Goal: Task Accomplishment & Management: Complete application form

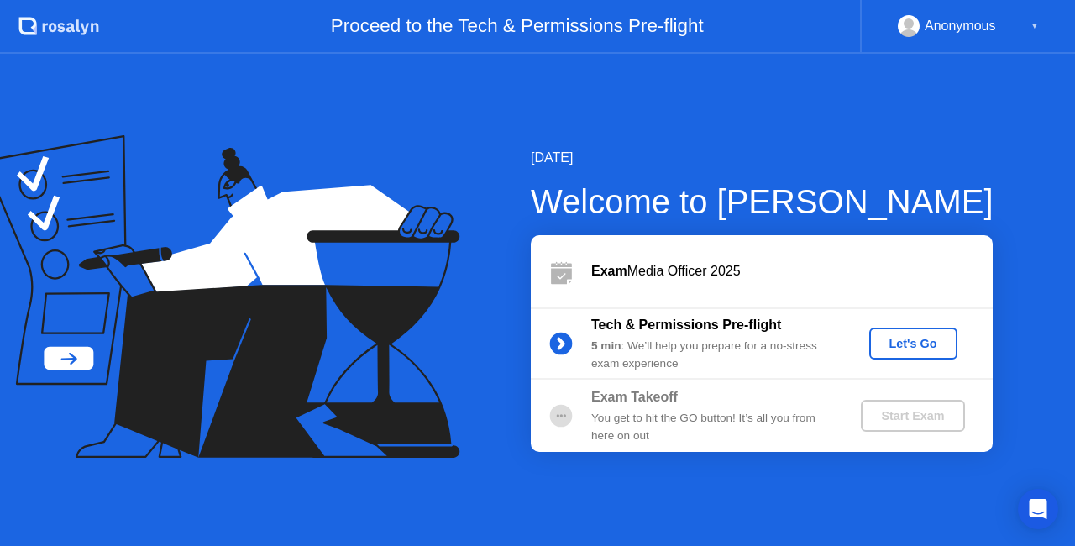
click at [902, 337] on div "Let's Go" at bounding box center [913, 343] width 75 height 13
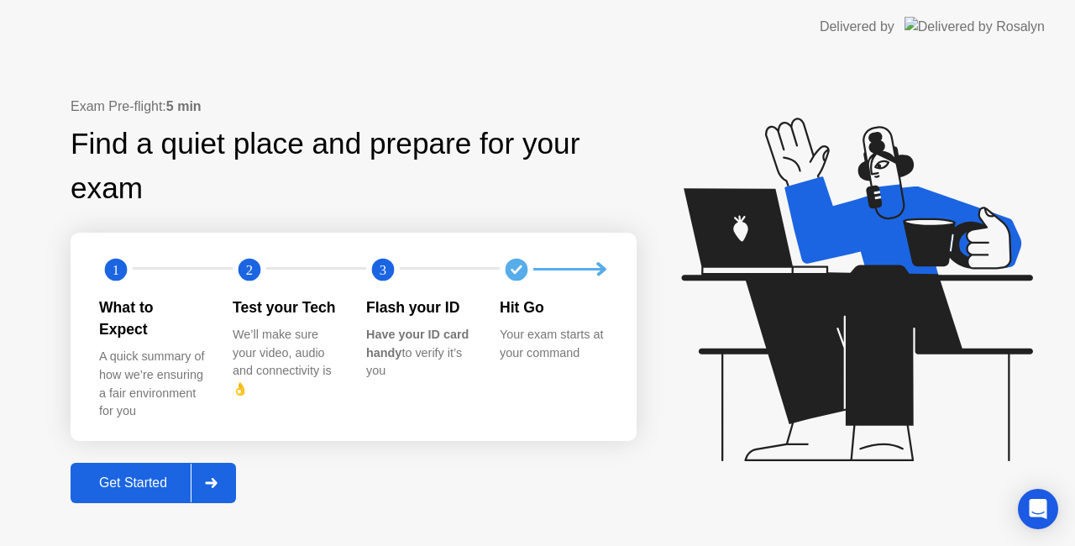
click at [142, 475] on div "Get Started" at bounding box center [133, 482] width 115 height 15
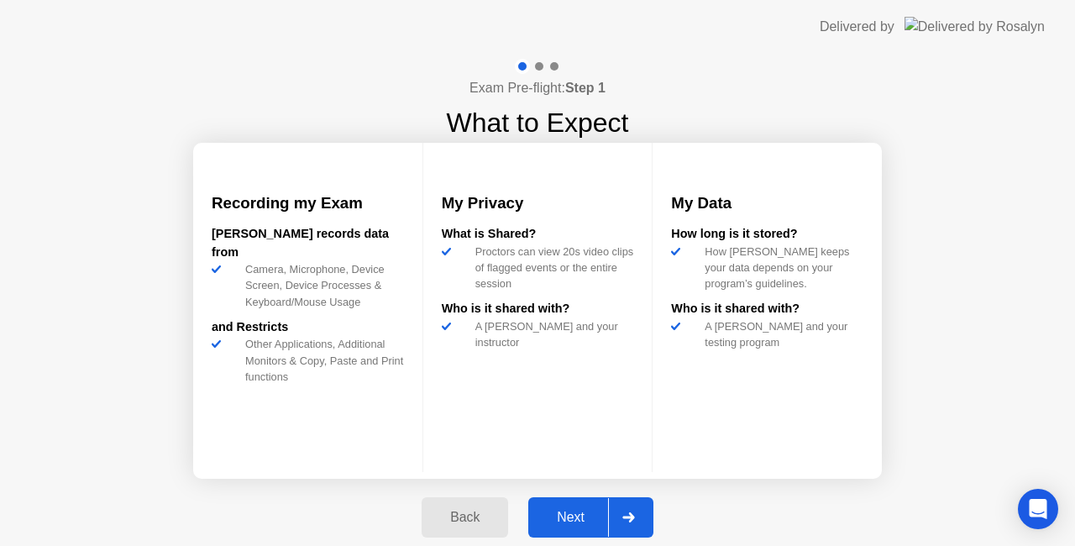
click at [578, 510] on div "Next" at bounding box center [570, 517] width 75 height 15
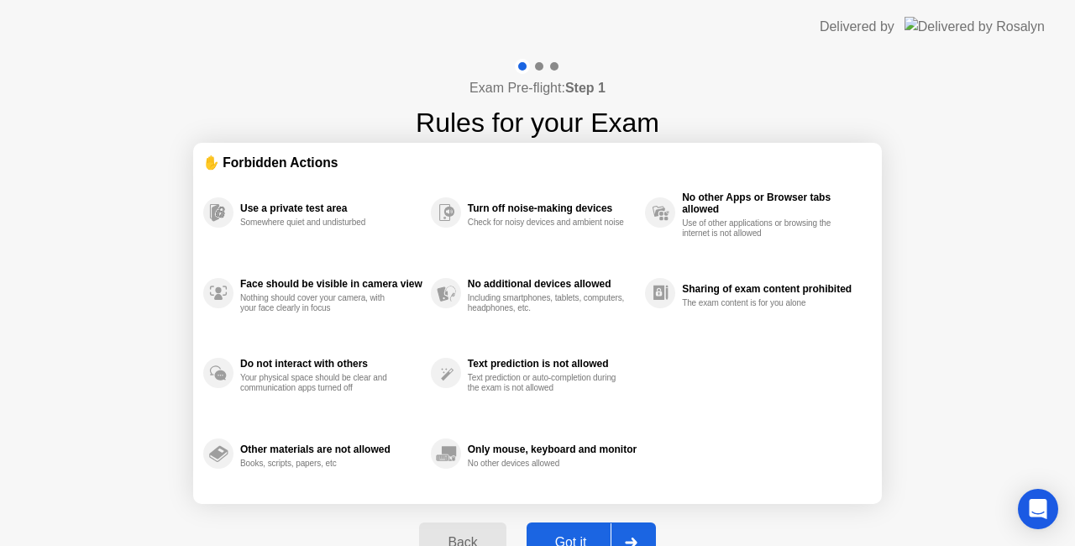
click at [581, 530] on button "Got it" at bounding box center [590, 542] width 129 height 40
select select "**********"
select select "*******"
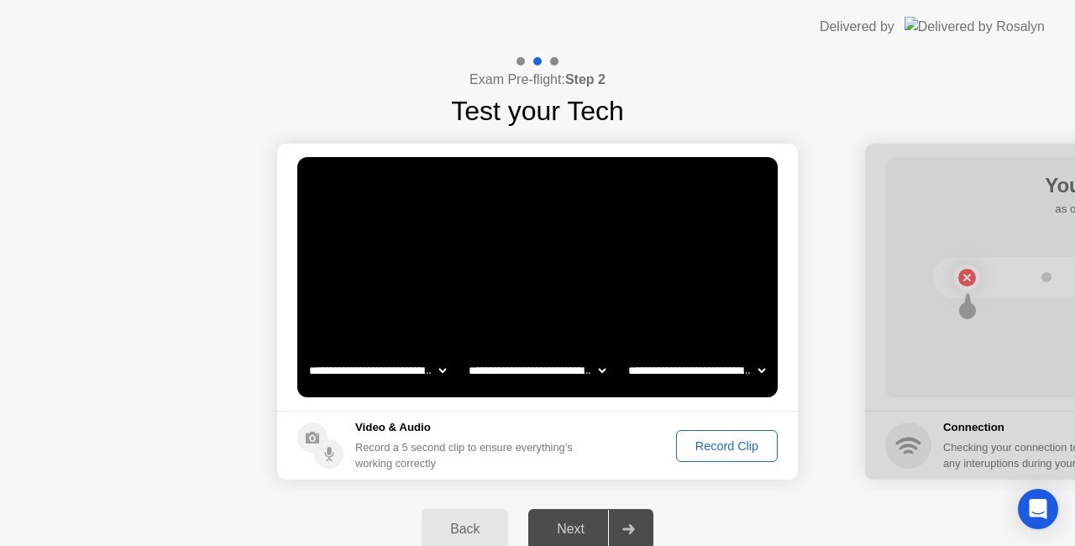
click at [708, 448] on div "Record Clip" at bounding box center [727, 445] width 90 height 13
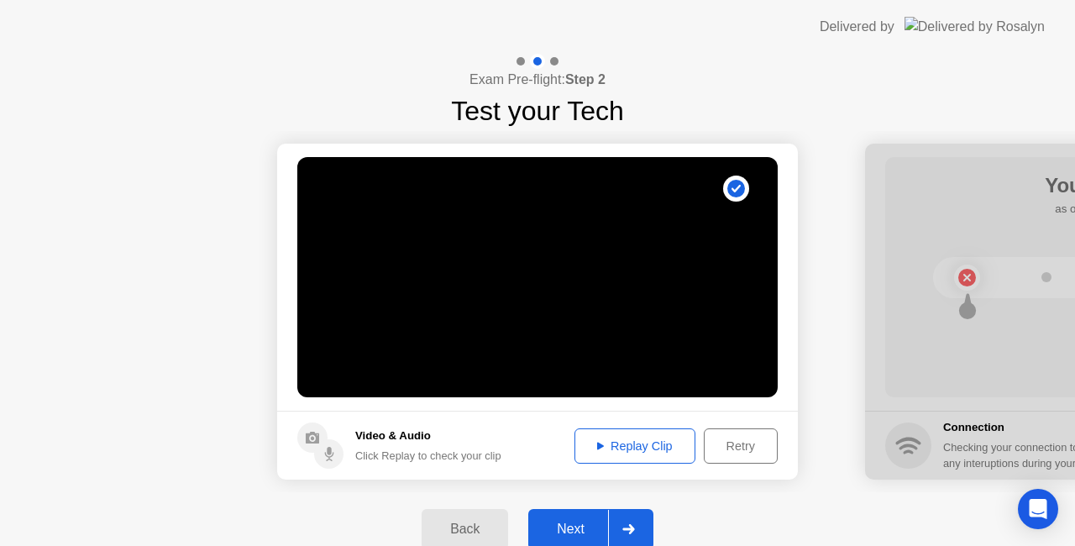
click at [647, 435] on button "Replay Clip" at bounding box center [634, 445] width 121 height 35
click at [571, 517] on button "Next" at bounding box center [590, 529] width 125 height 40
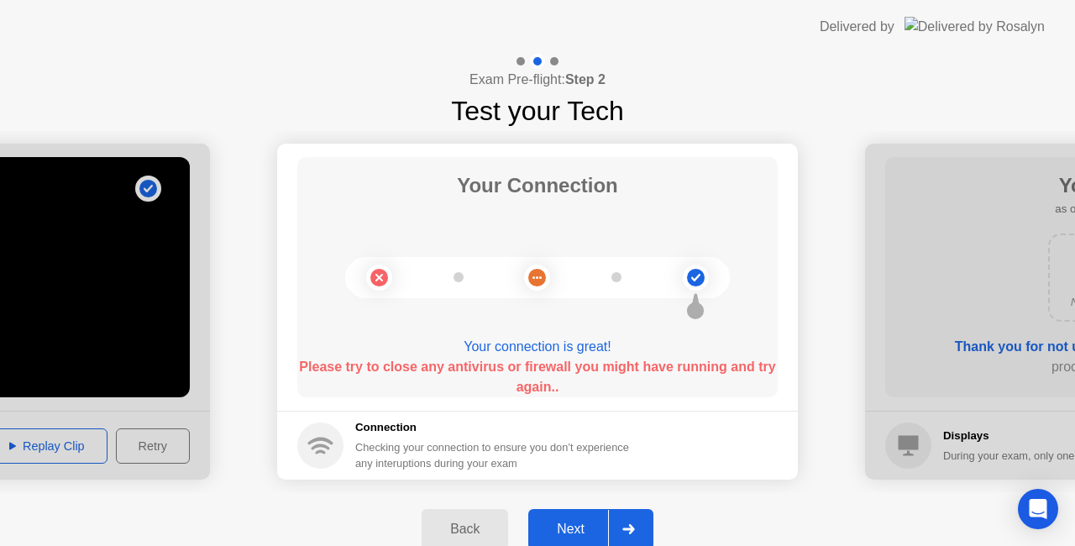
click at [568, 521] on div "Next" at bounding box center [570, 528] width 75 height 15
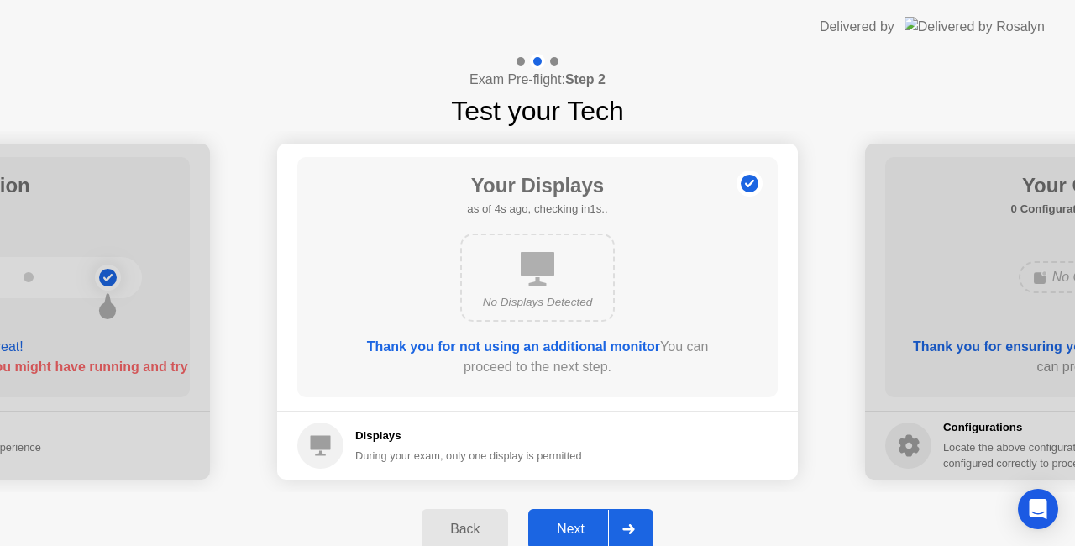
click at [467, 521] on div "Back" at bounding box center [465, 528] width 76 height 15
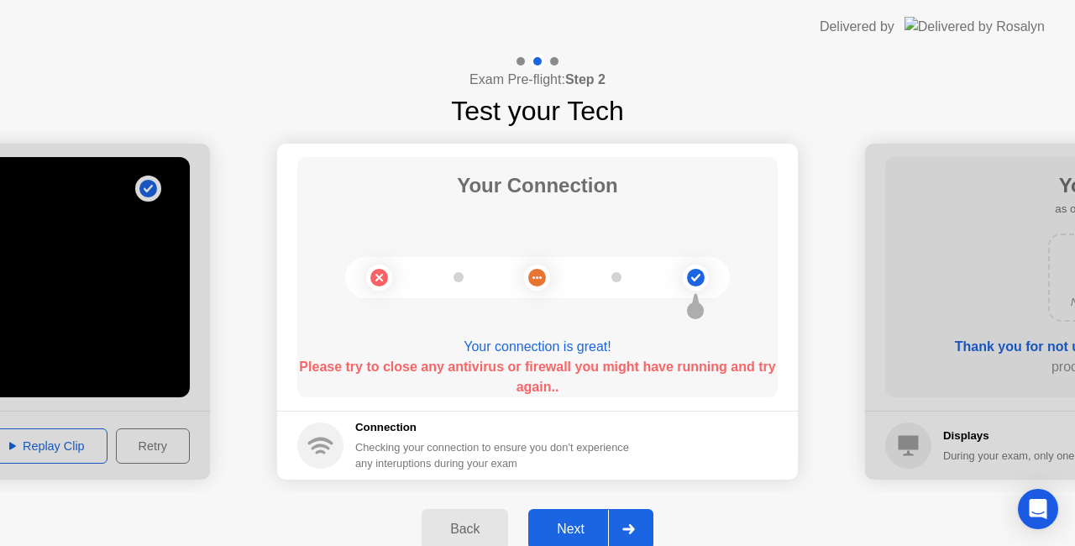
click at [469, 524] on div "Back" at bounding box center [465, 528] width 76 height 15
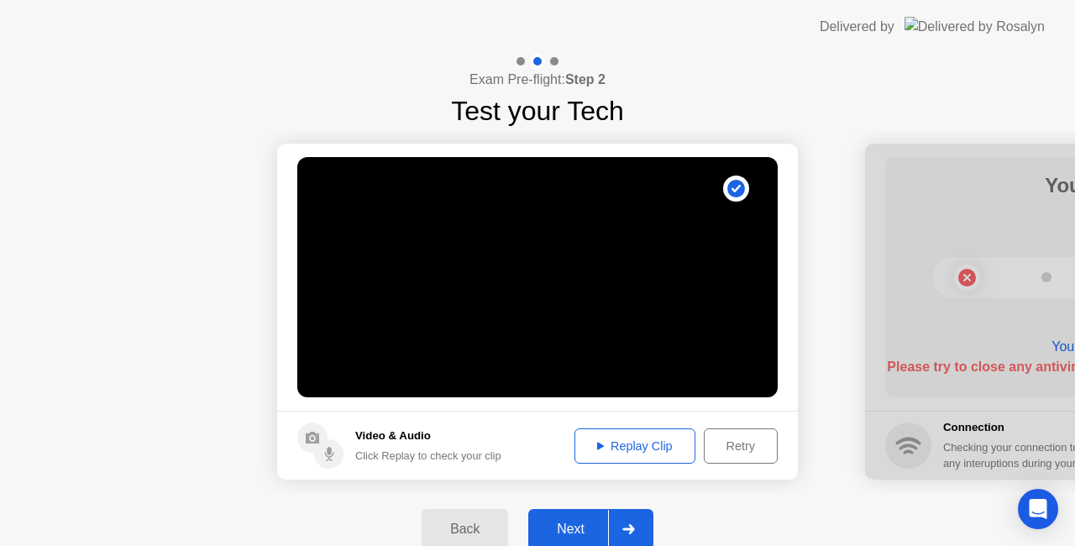
click at [566, 524] on div "Next" at bounding box center [570, 528] width 75 height 15
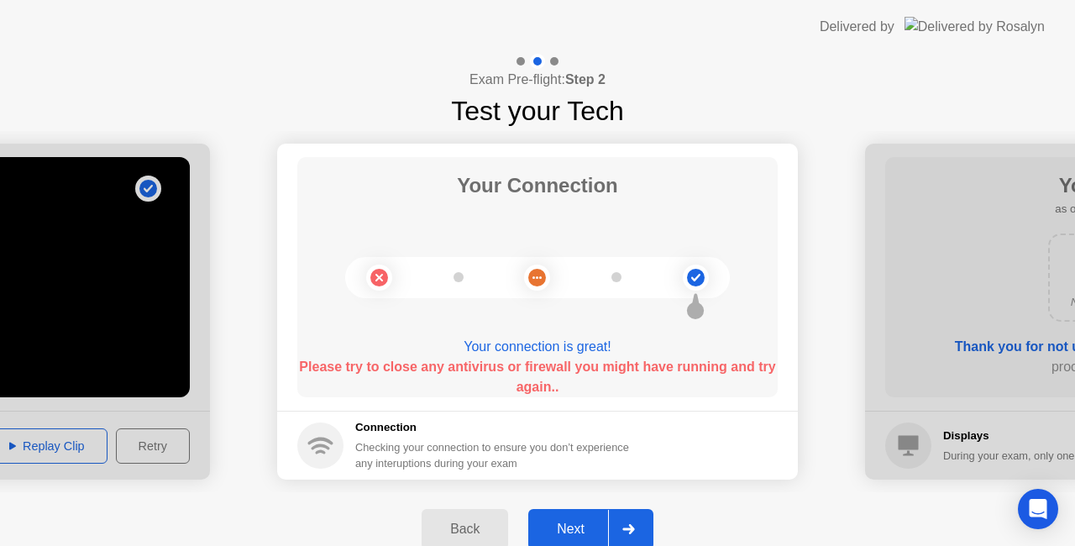
click at [578, 521] on div "Next" at bounding box center [570, 528] width 75 height 15
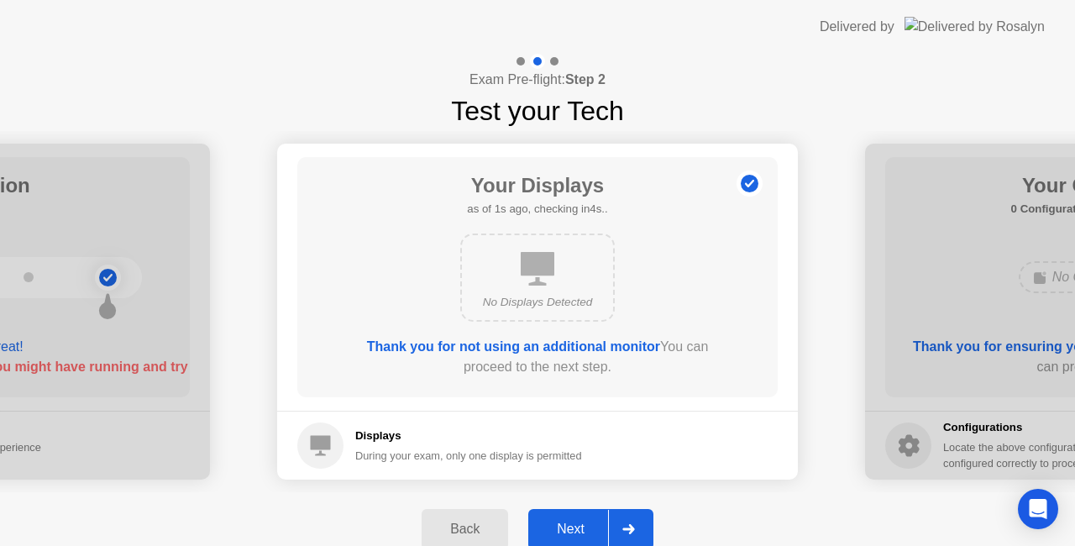
click at [578, 521] on div "Next" at bounding box center [570, 528] width 75 height 15
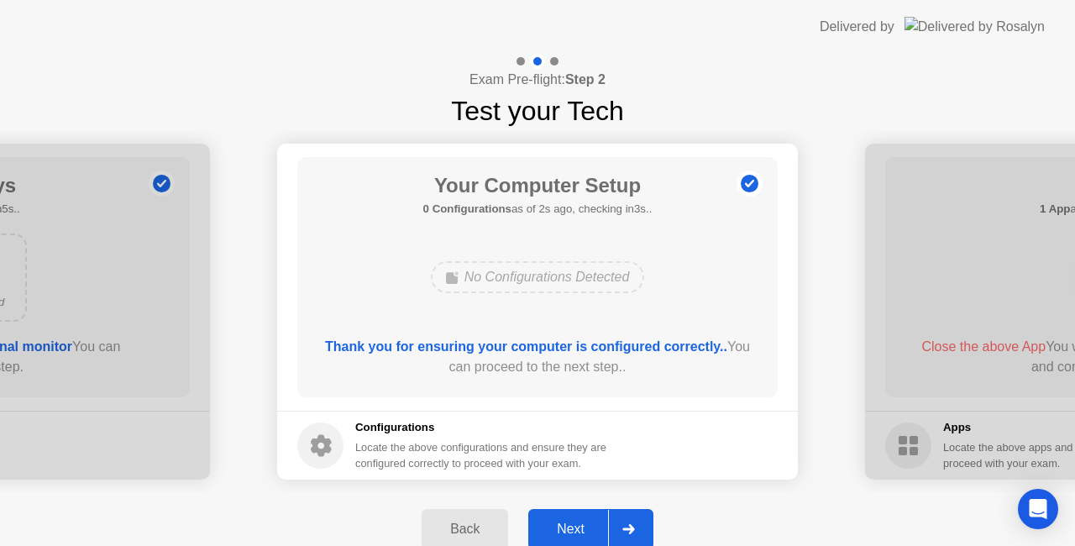
click at [561, 521] on div "Next" at bounding box center [570, 528] width 75 height 15
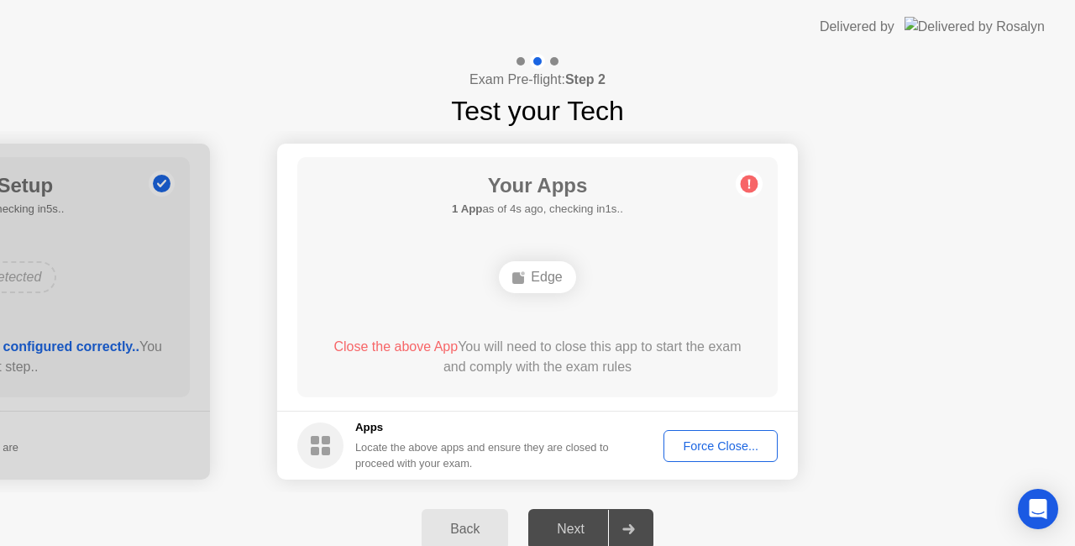
click at [715, 443] on div "Force Close..." at bounding box center [720, 445] width 102 height 13
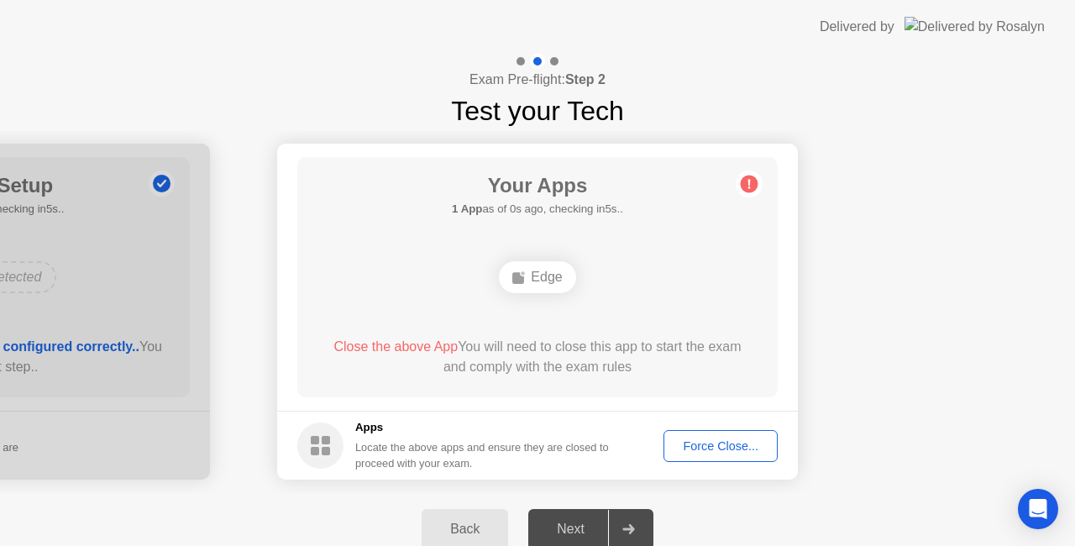
click at [575, 521] on div "Next" at bounding box center [570, 528] width 75 height 15
click at [285, 495] on div "Back Next" at bounding box center [537, 529] width 1075 height 74
click at [472, 521] on div "Back" at bounding box center [465, 528] width 76 height 15
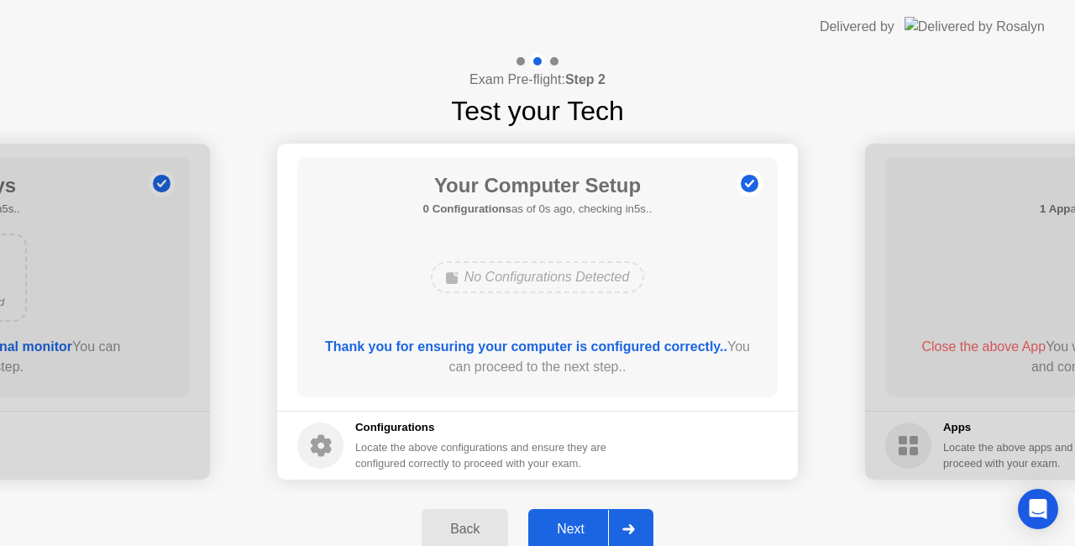
click at [472, 521] on div "Back" at bounding box center [465, 528] width 76 height 15
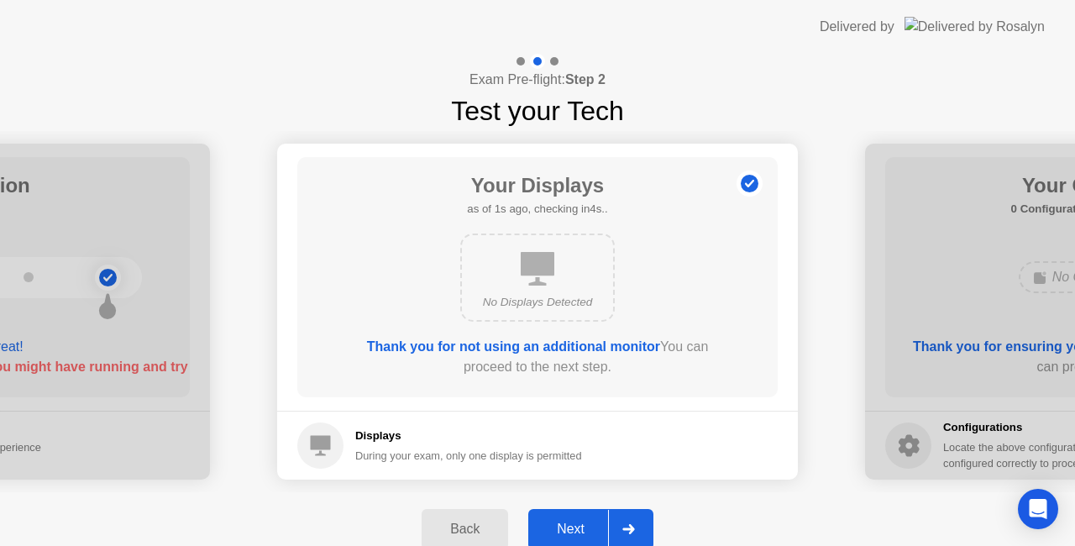
click at [472, 521] on div "Back" at bounding box center [465, 528] width 76 height 15
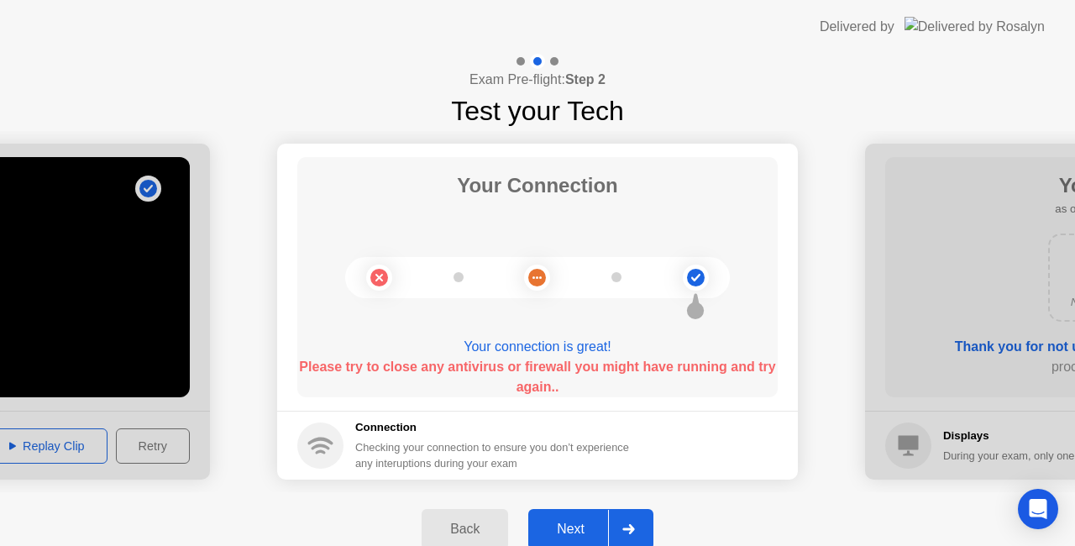
click at [534, 274] on circle at bounding box center [537, 278] width 18 height 18
click at [569, 531] on div "Next" at bounding box center [570, 528] width 75 height 15
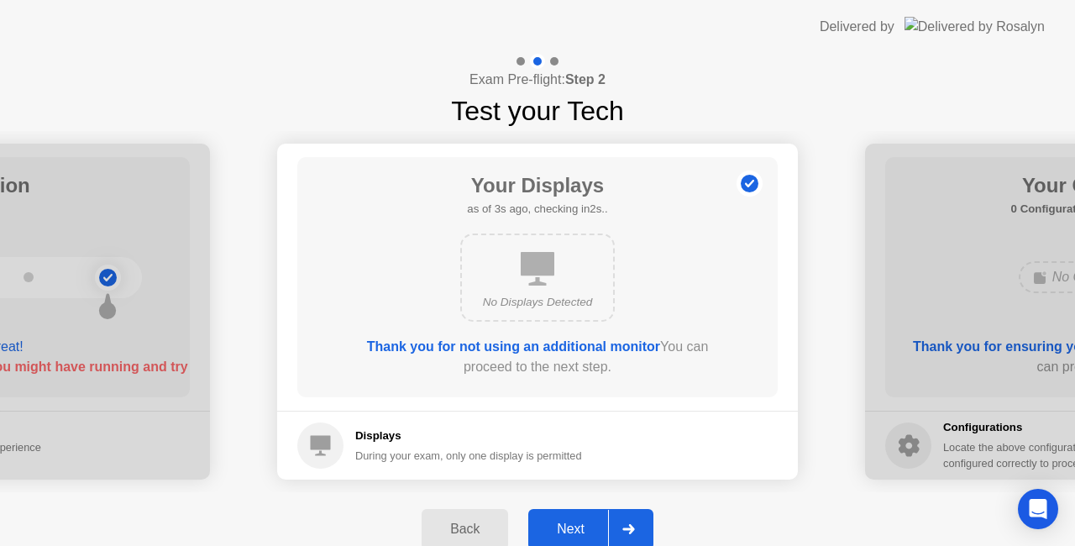
click at [569, 531] on div "Next" at bounding box center [570, 528] width 75 height 15
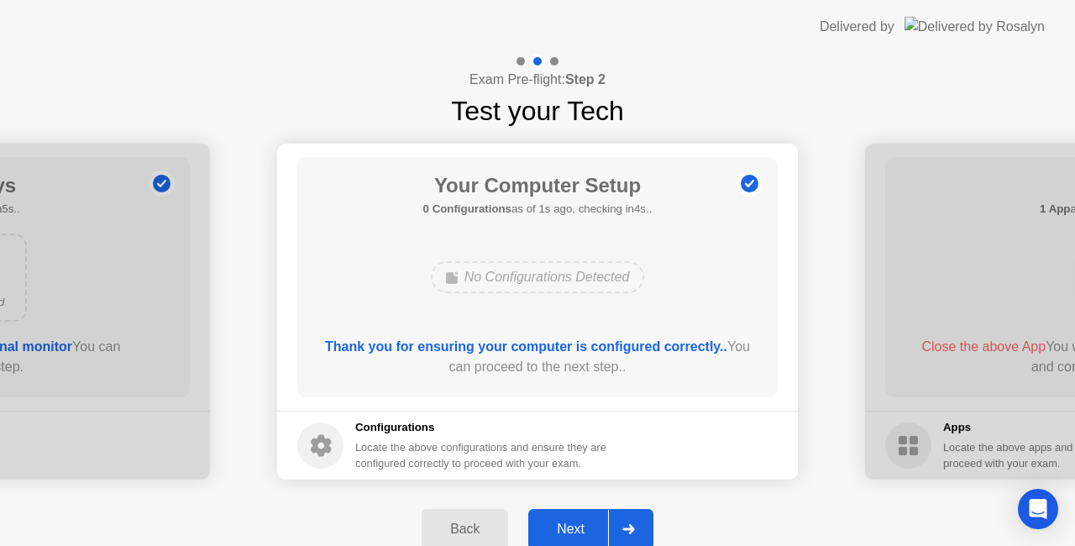
click at [569, 531] on div "Next" at bounding box center [570, 528] width 75 height 15
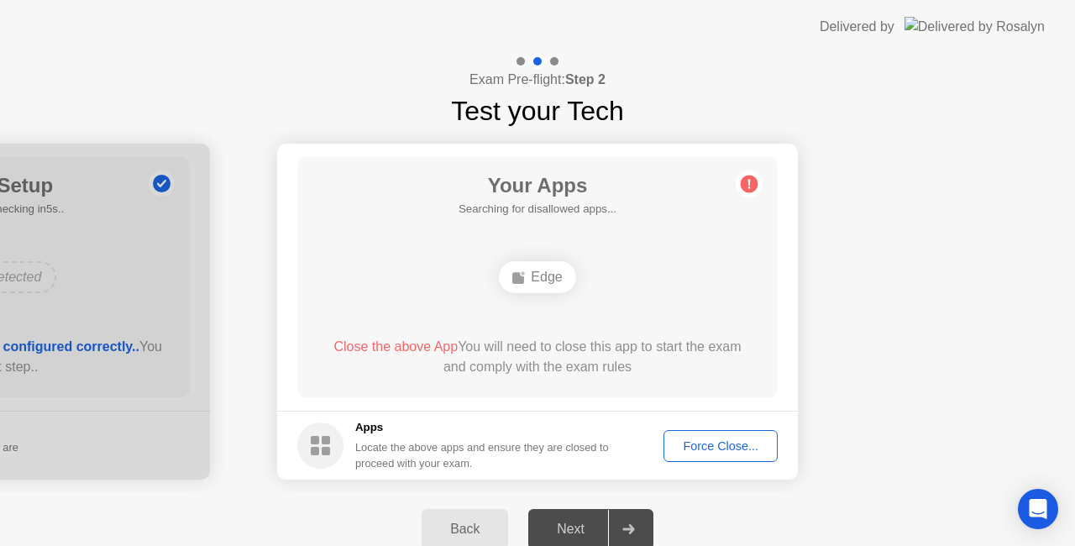
click at [719, 442] on div "Force Close..." at bounding box center [720, 445] width 102 height 13
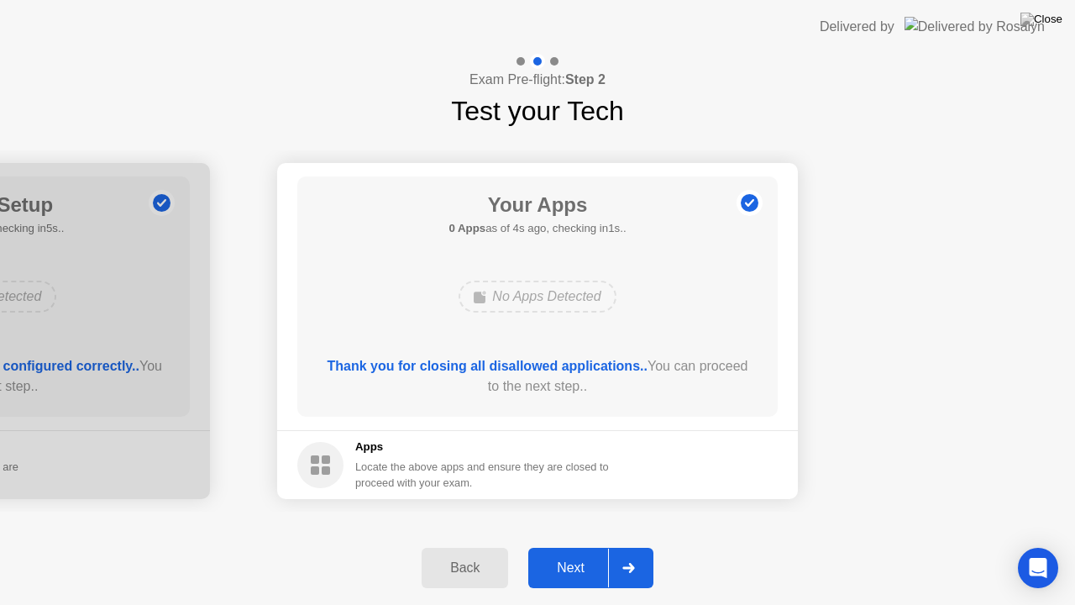
click at [570, 545] on div "Next" at bounding box center [570, 567] width 75 height 15
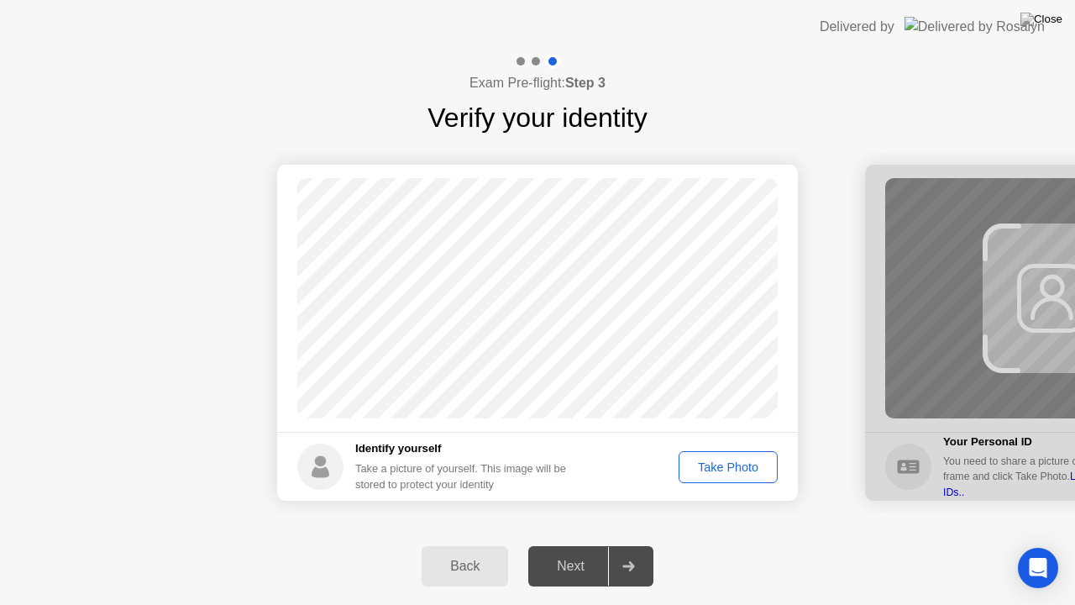
click at [719, 463] on div "Take Photo" at bounding box center [727, 466] width 87 height 13
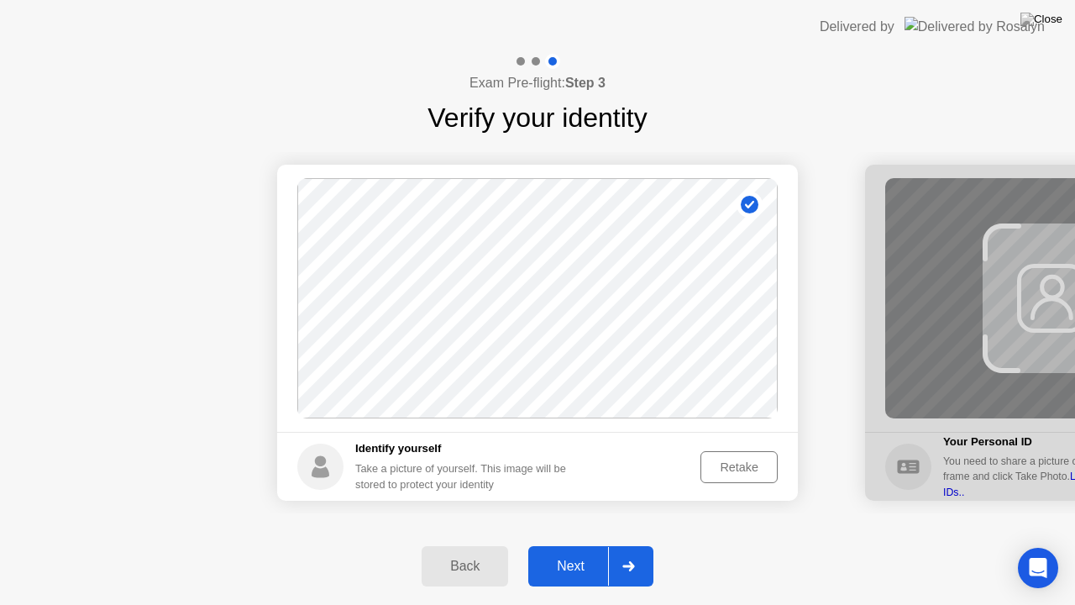
click at [729, 460] on div "Retake" at bounding box center [738, 466] width 65 height 13
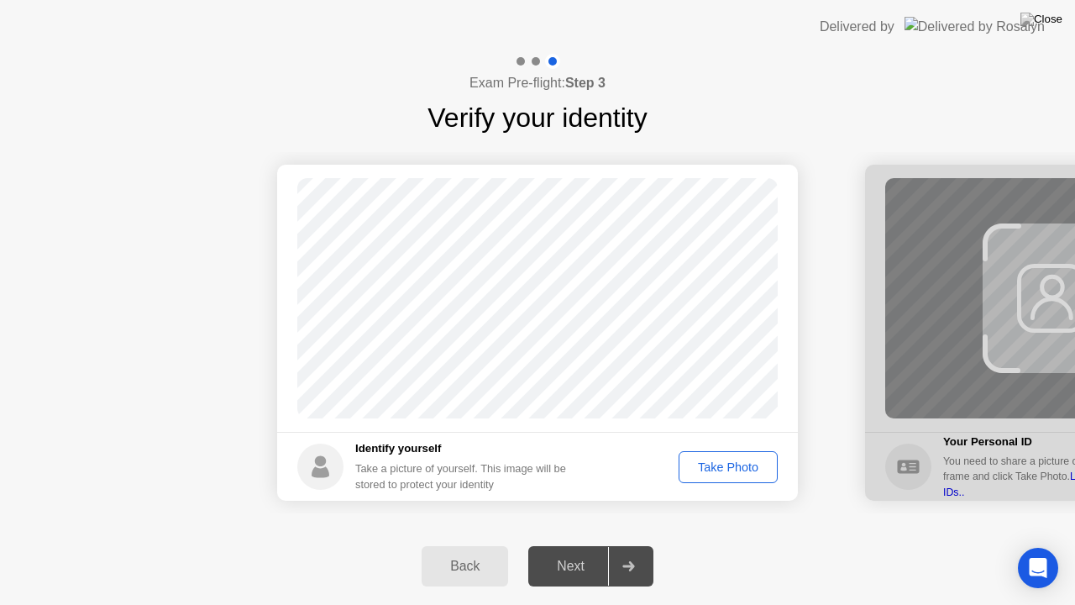
click at [729, 460] on div "Take Photo" at bounding box center [727, 466] width 87 height 13
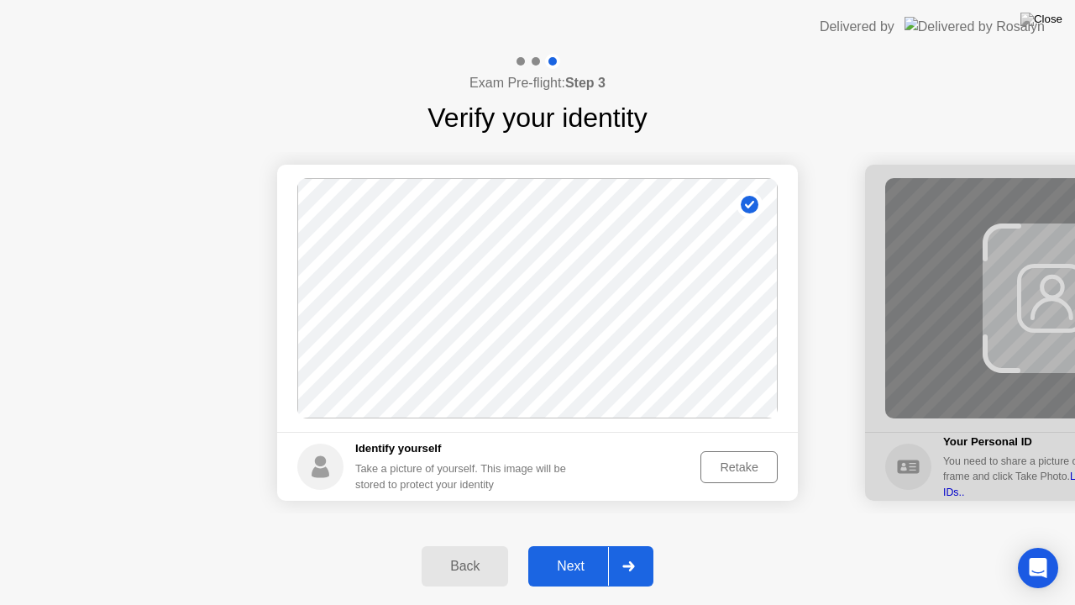
click at [729, 460] on div "Retake" at bounding box center [738, 466] width 65 height 13
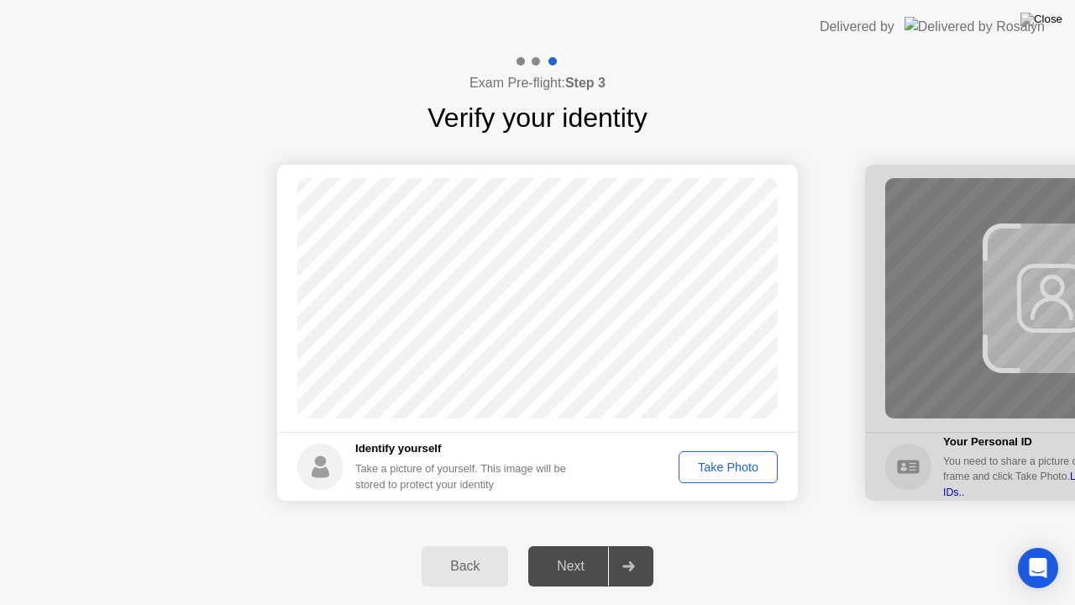
click at [729, 460] on div "Take Photo" at bounding box center [727, 466] width 87 height 13
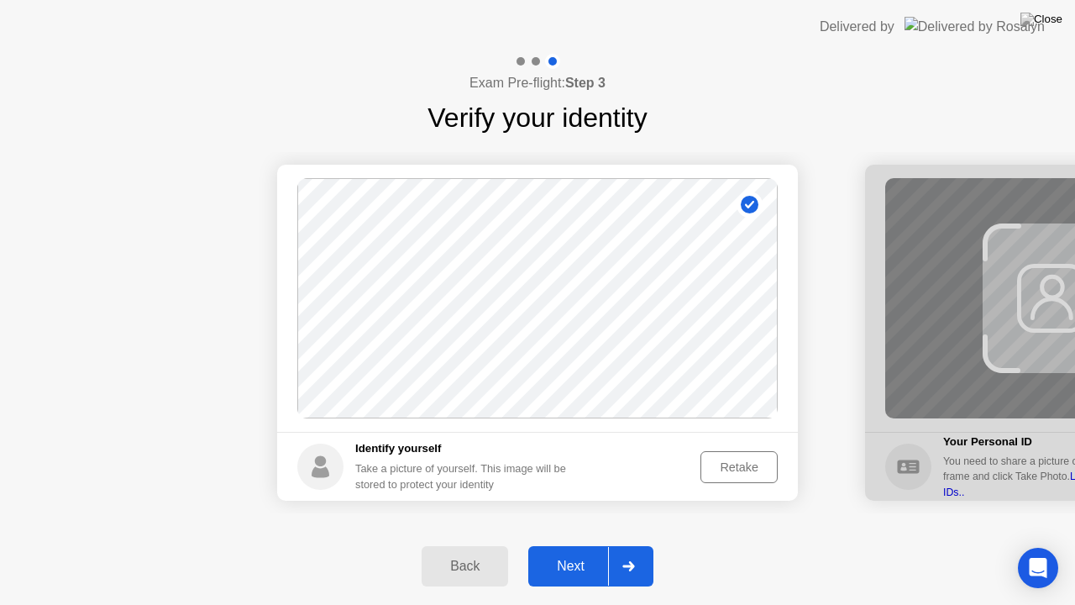
click at [579, 545] on div "Next" at bounding box center [570, 565] width 75 height 15
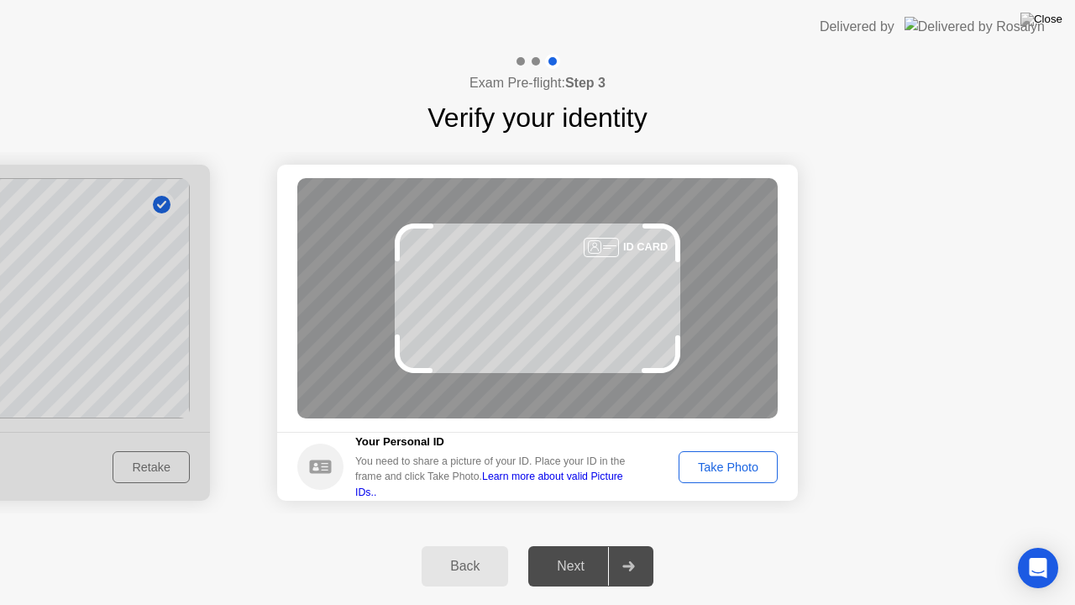
click at [724, 470] on div "Take Photo" at bounding box center [727, 466] width 87 height 13
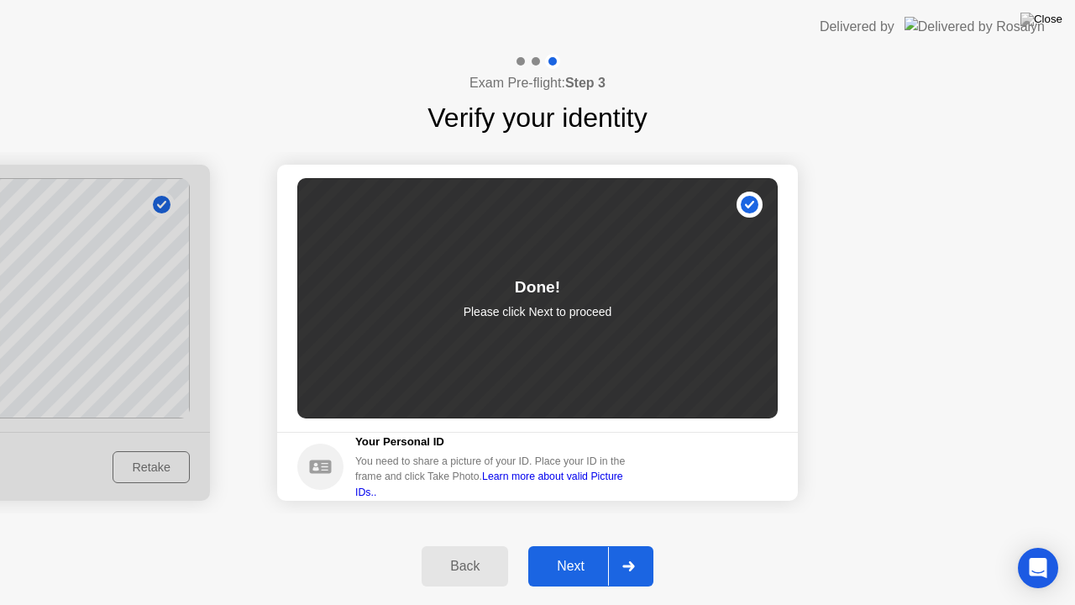
click at [562, 545] on div "Next" at bounding box center [570, 565] width 75 height 15
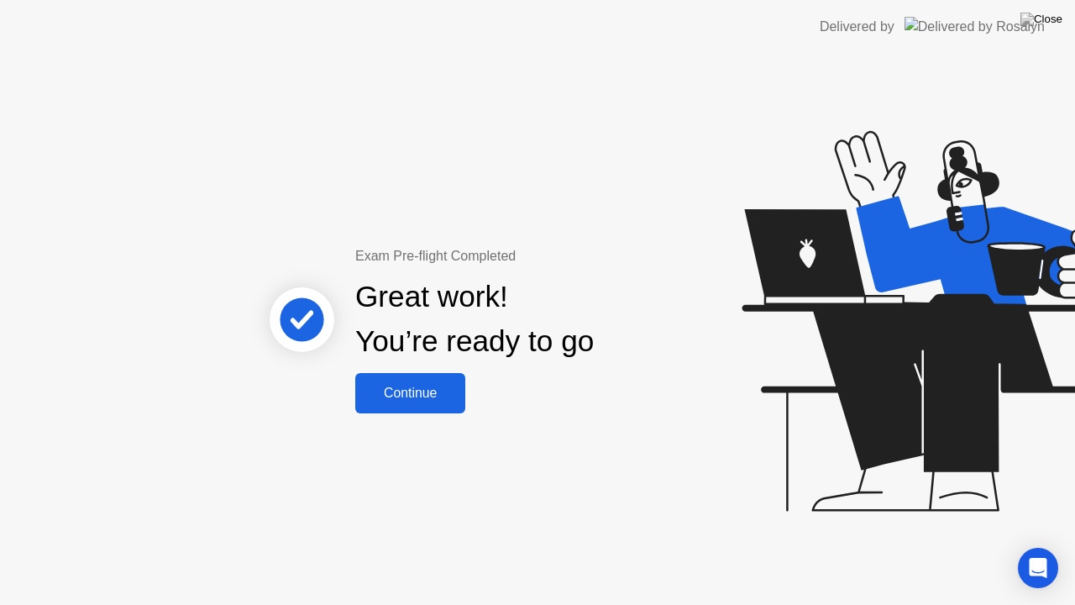
click at [419, 385] on div "Continue" at bounding box center [410, 392] width 100 height 15
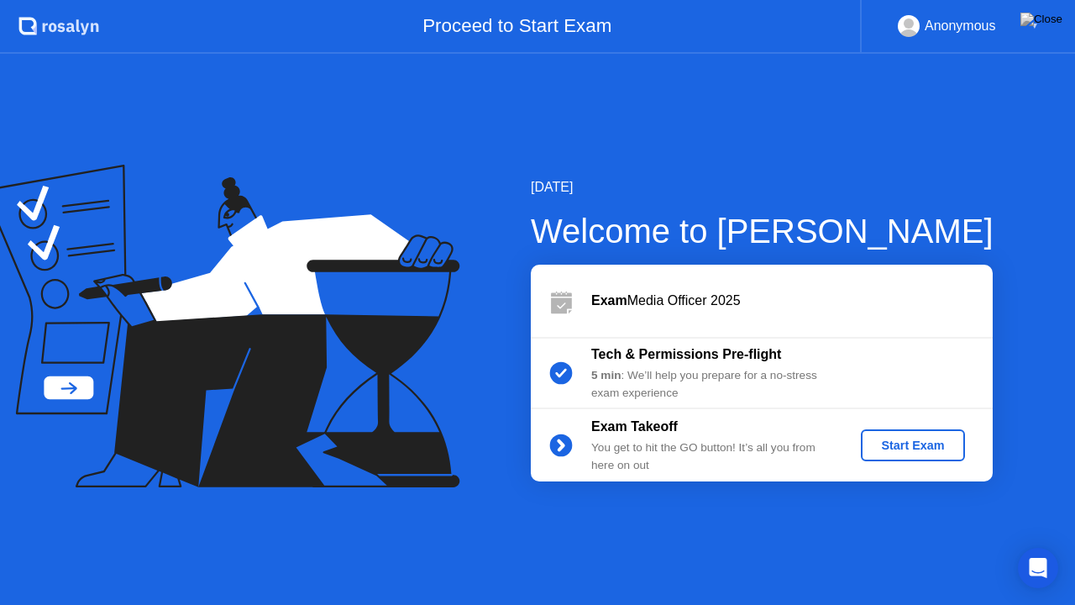
click at [897, 440] on div "Start Exam" at bounding box center [912, 444] width 90 height 13
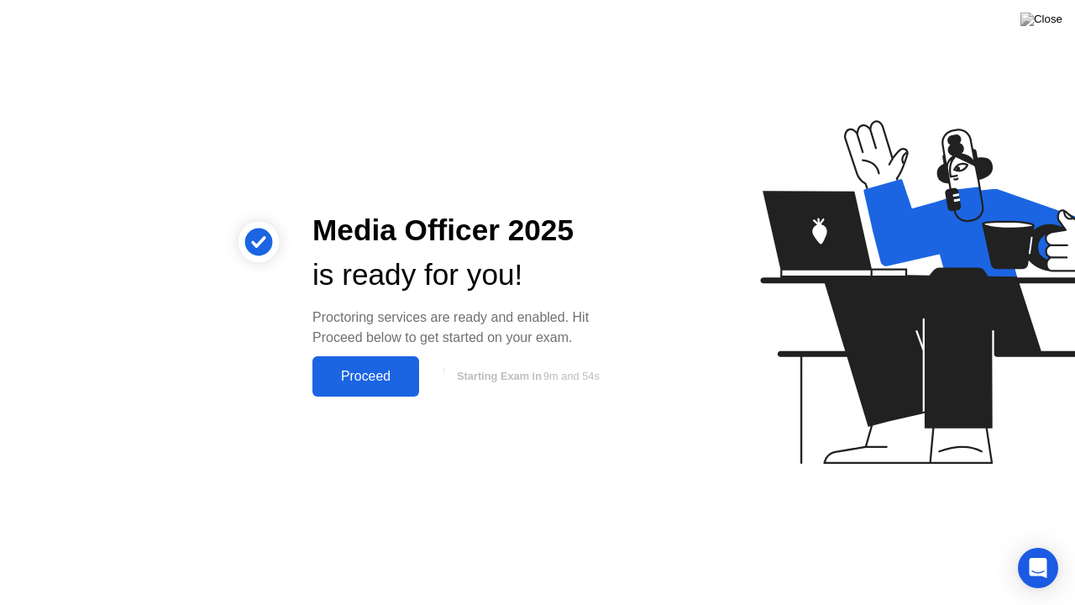
click at [373, 374] on div "Proceed" at bounding box center [365, 376] width 97 height 15
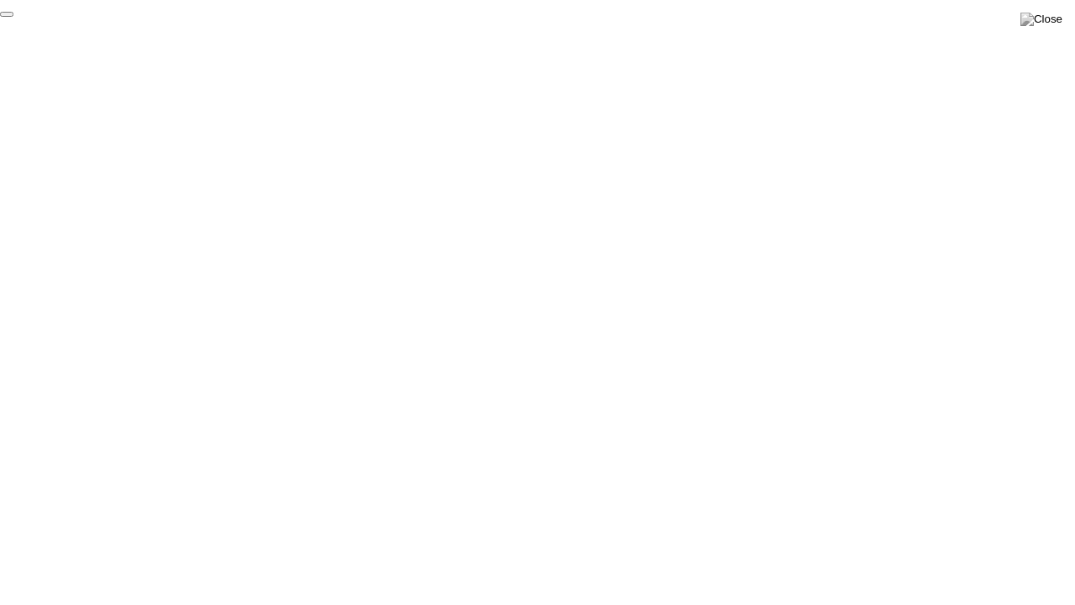
click div "End Proctoring Session"
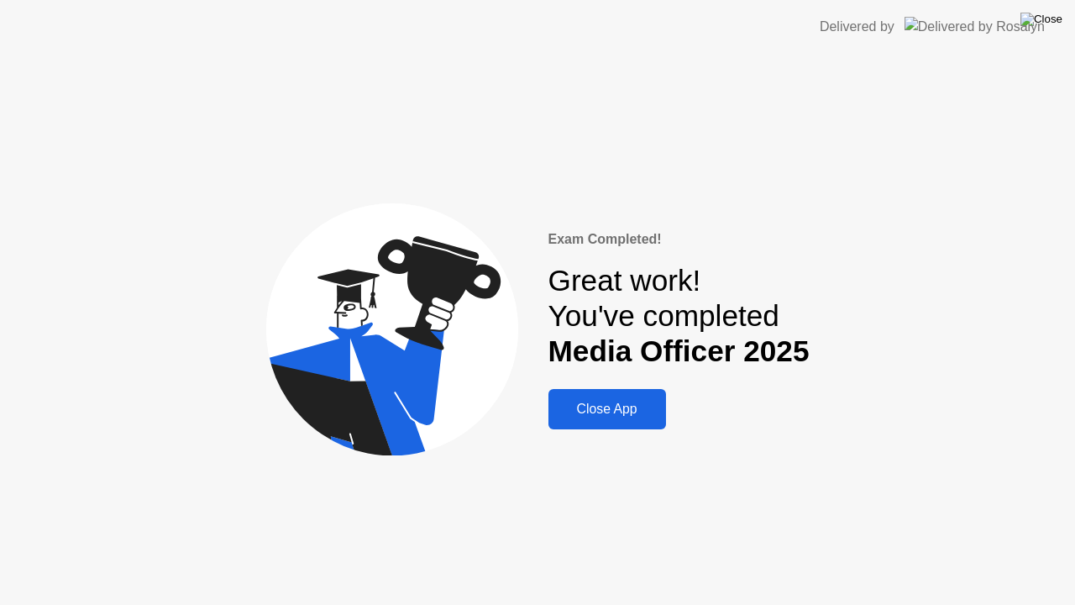
click at [1051, 19] on img at bounding box center [1041, 19] width 42 height 13
